Goal: Information Seeking & Learning: Learn about a topic

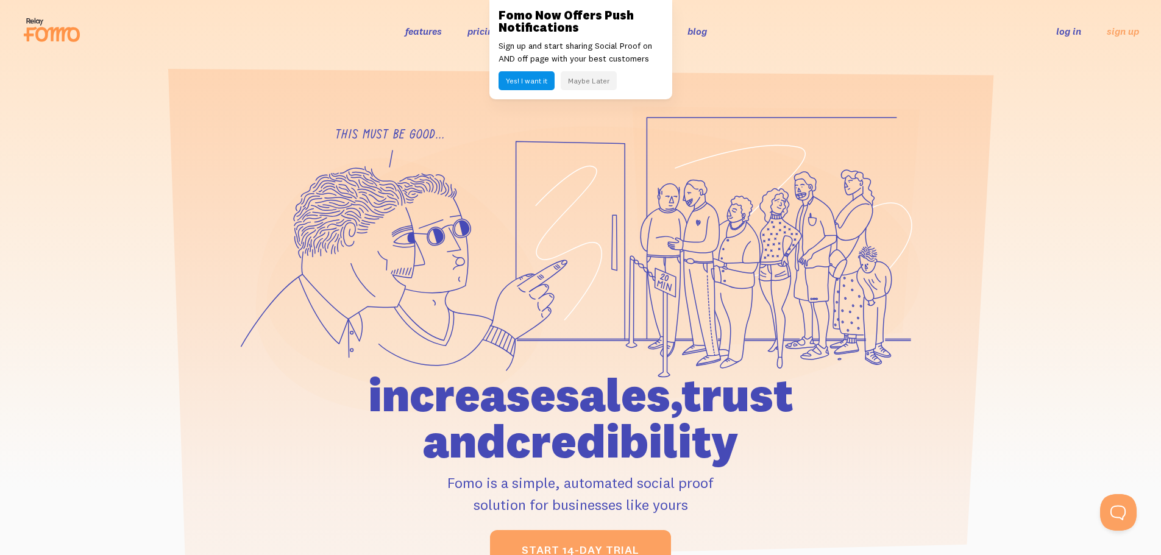
click at [589, 82] on button "Maybe Later" at bounding box center [589, 80] width 56 height 19
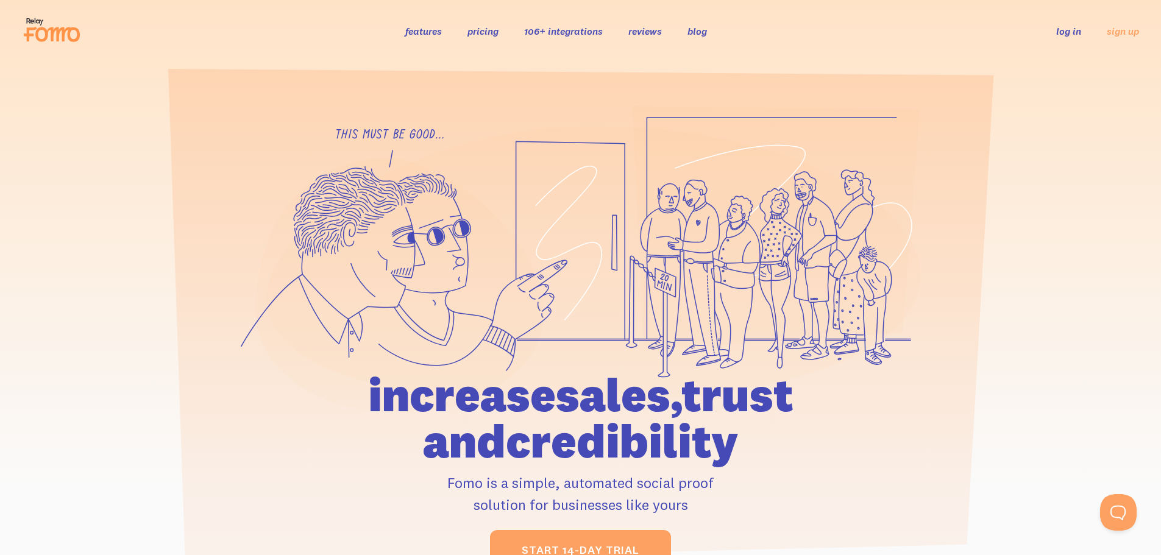
click at [486, 29] on link "pricing" at bounding box center [482, 31] width 31 height 12
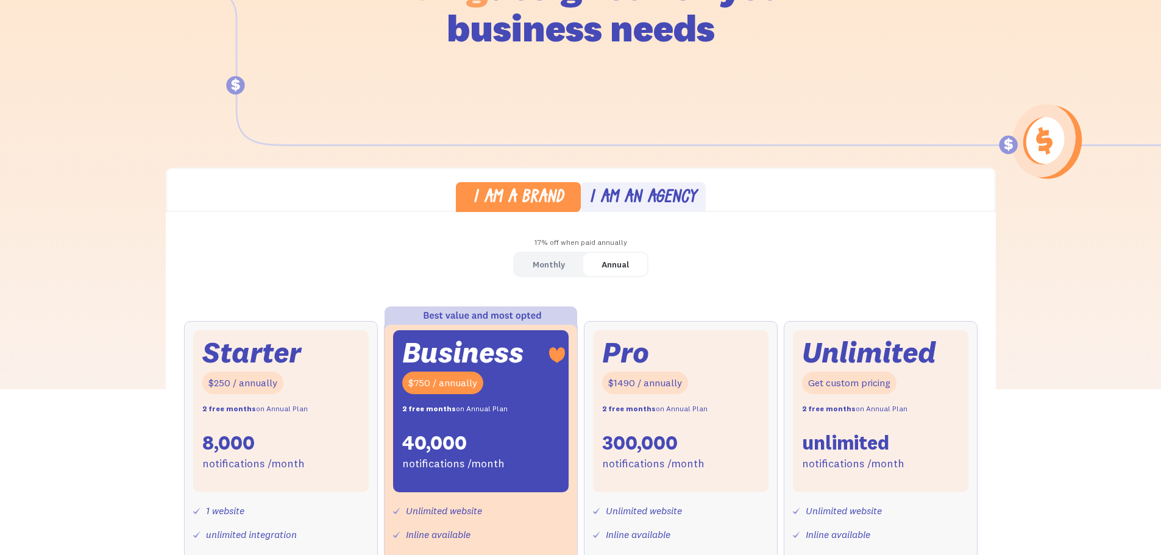
click at [540, 253] on link "Monthly" at bounding box center [548, 265] width 69 height 24
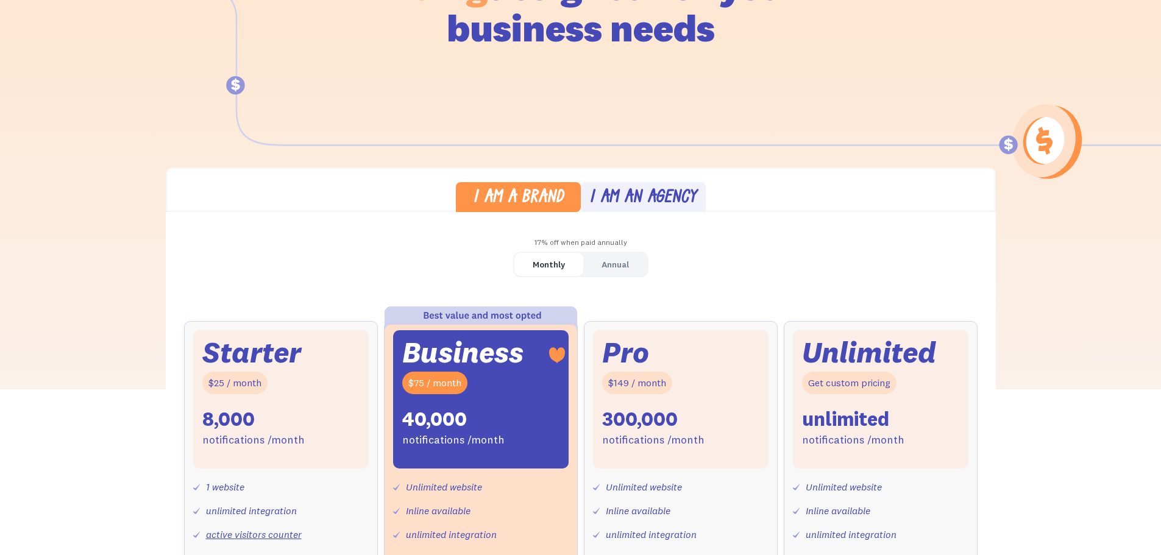
click at [417, 260] on div "Monthly Annual Starter $25 / month 8,000 notifications /month 1 website unlimit…" at bounding box center [581, 520] width 830 height 537
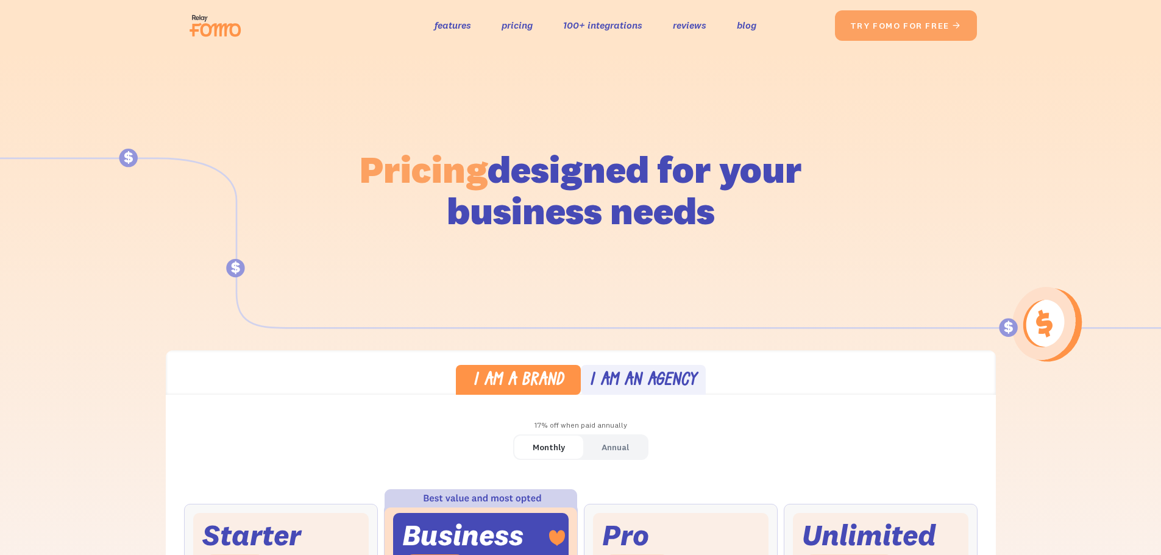
click at [617, 14] on div "the original social proof app features pricing 100+ integrations reviews blog S…" at bounding box center [510, 25] width 650 height 39
click at [617, 35] on div "the original social proof app features pricing 100+ integrations reviews blog S…" at bounding box center [510, 25] width 650 height 39
click at [617, 29] on link "100+ integrations" at bounding box center [602, 25] width 79 height 18
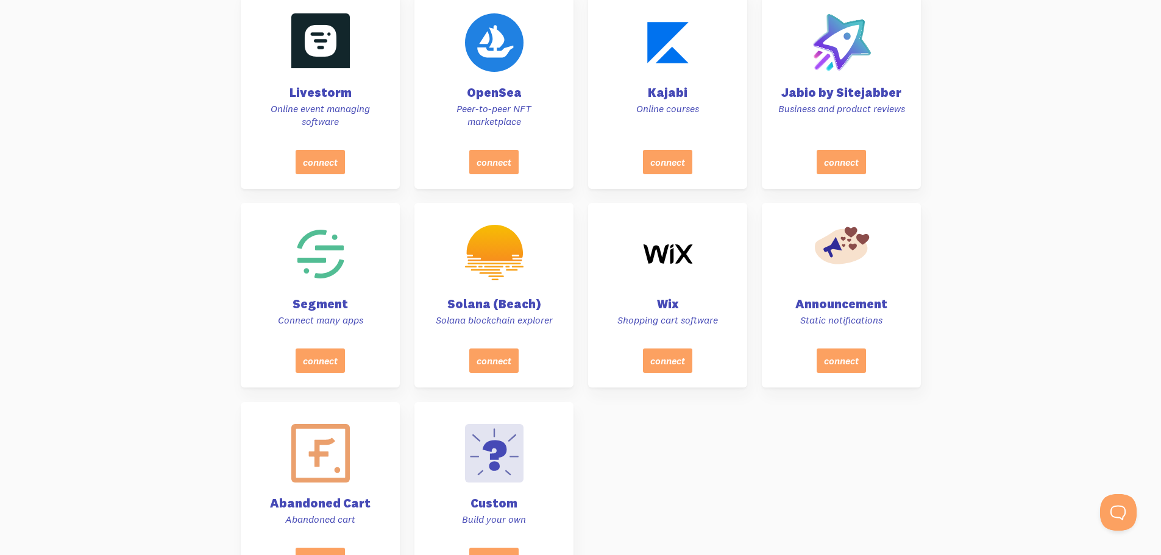
scroll to position [5348, 0]
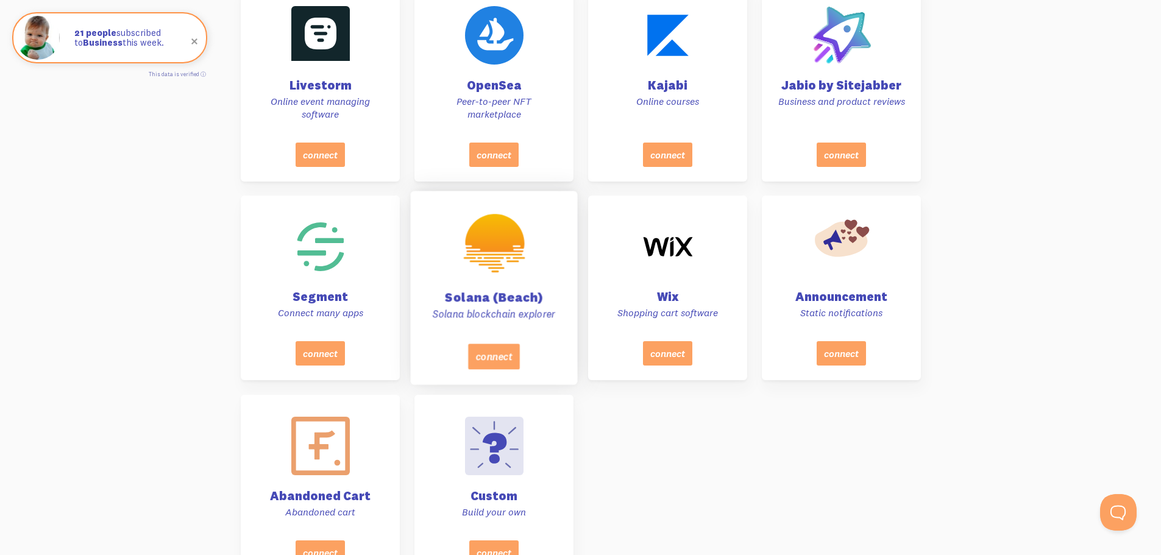
click at [488, 321] on p "Solana blockchain explorer" at bounding box center [493, 314] width 137 height 13
